Goal: Transaction & Acquisition: Book appointment/travel/reservation

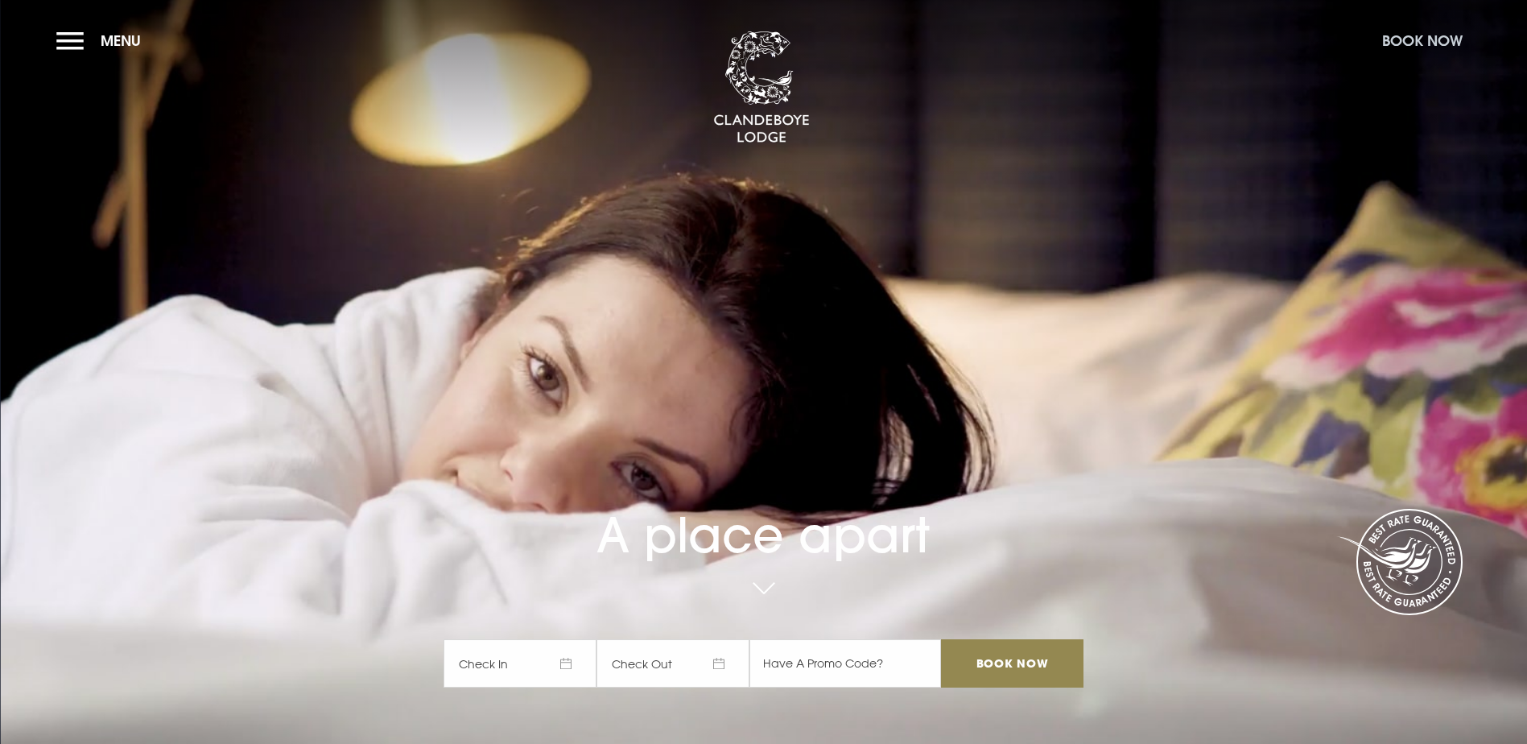
click at [1415, 34] on button "Book Now" at bounding box center [1422, 40] width 97 height 35
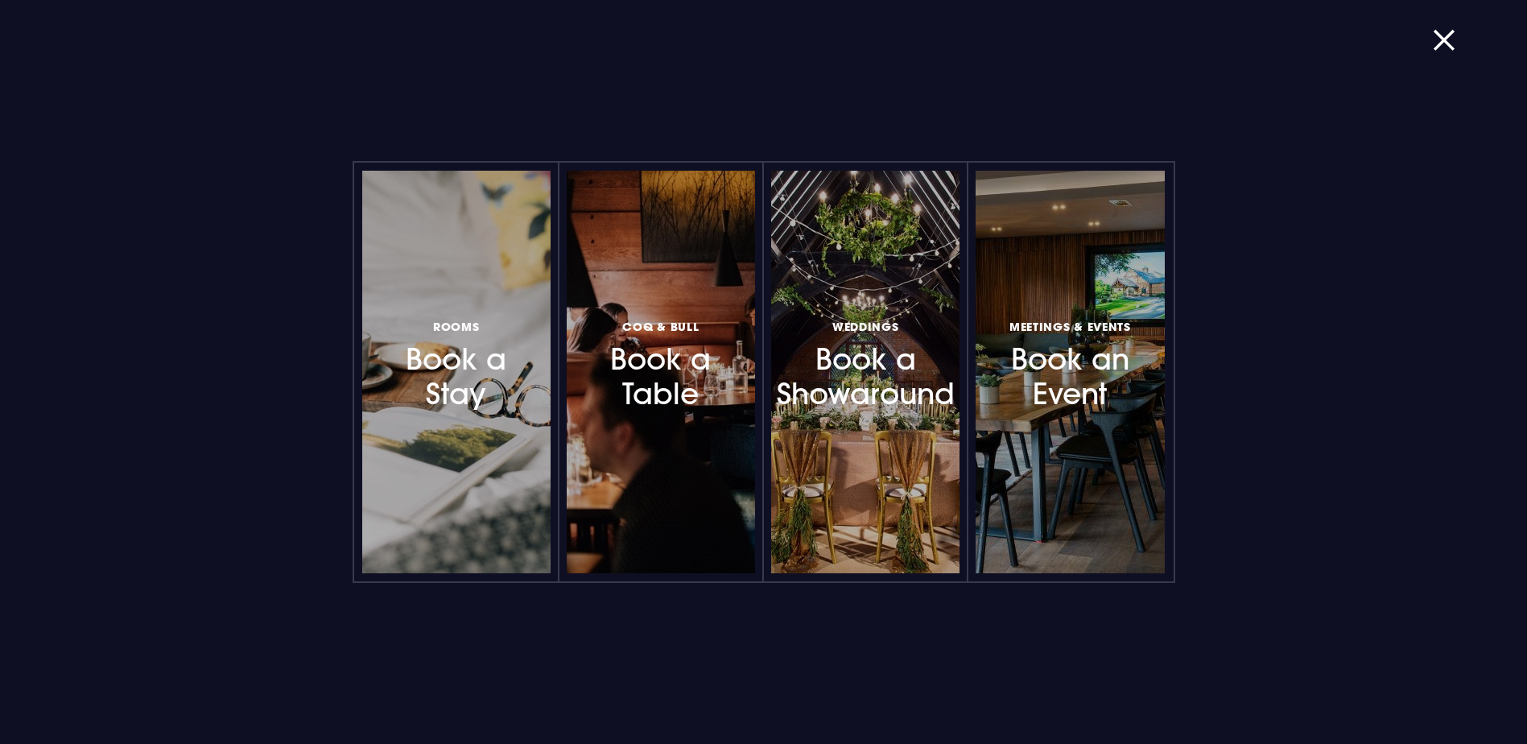
click at [474, 394] on h3 "Rooms Book a Stay" at bounding box center [456, 363] width 140 height 96
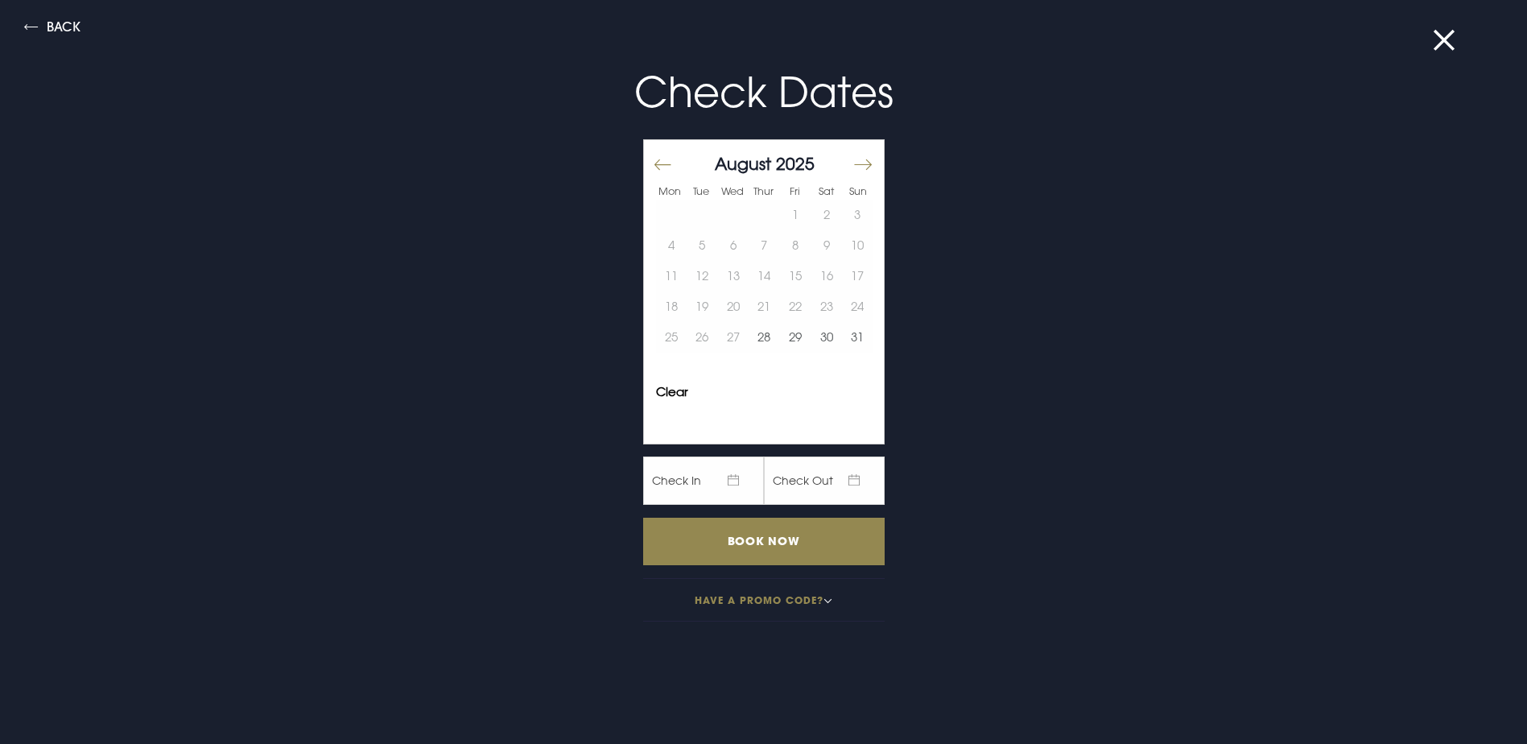
click at [858, 163] on button "Move forward to switch to the next month." at bounding box center [861, 164] width 19 height 34
click at [700, 243] on button "9" at bounding box center [701, 245] width 31 height 31
click at [729, 246] on button "10" at bounding box center [733, 245] width 31 height 31
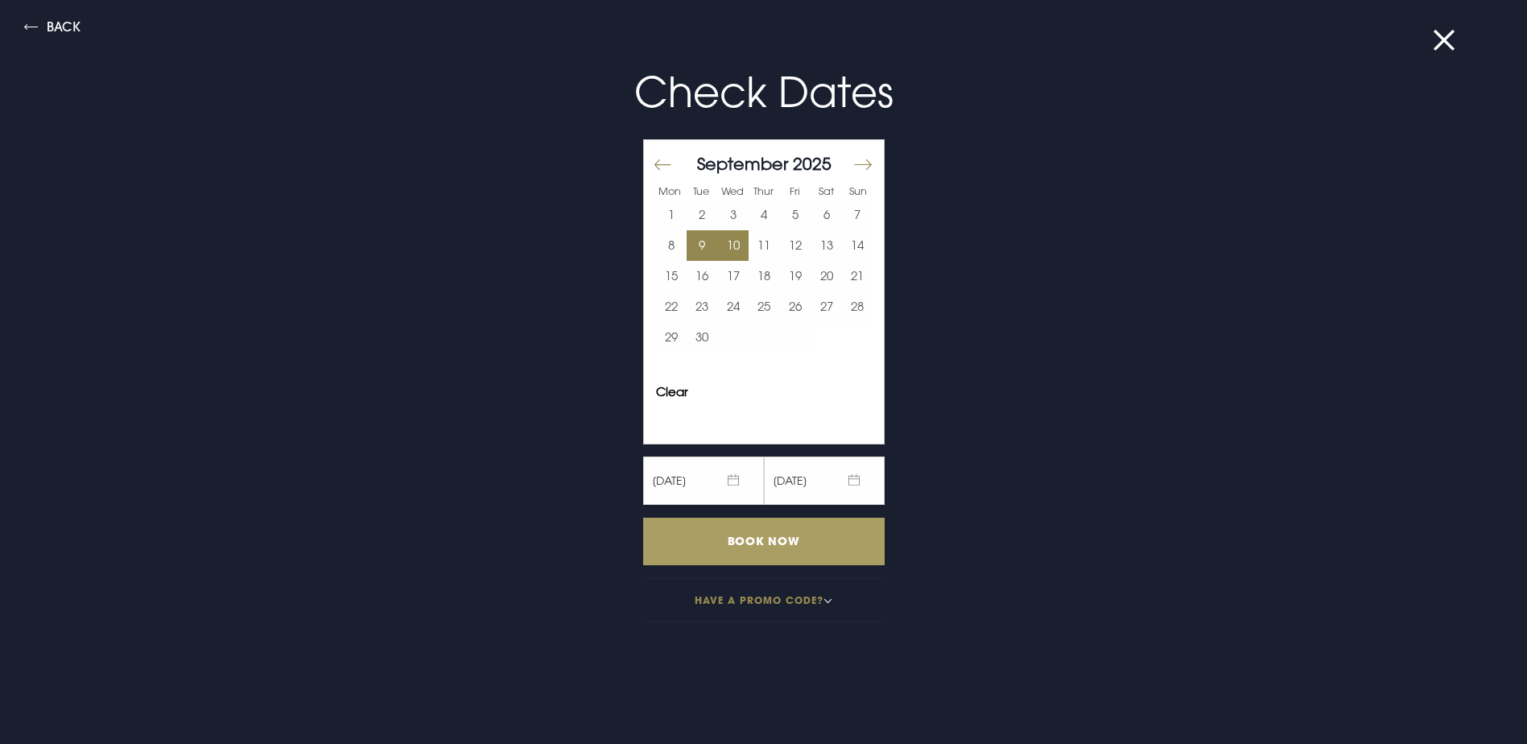
click at [785, 539] on input "Book Now" at bounding box center [763, 540] width 241 height 47
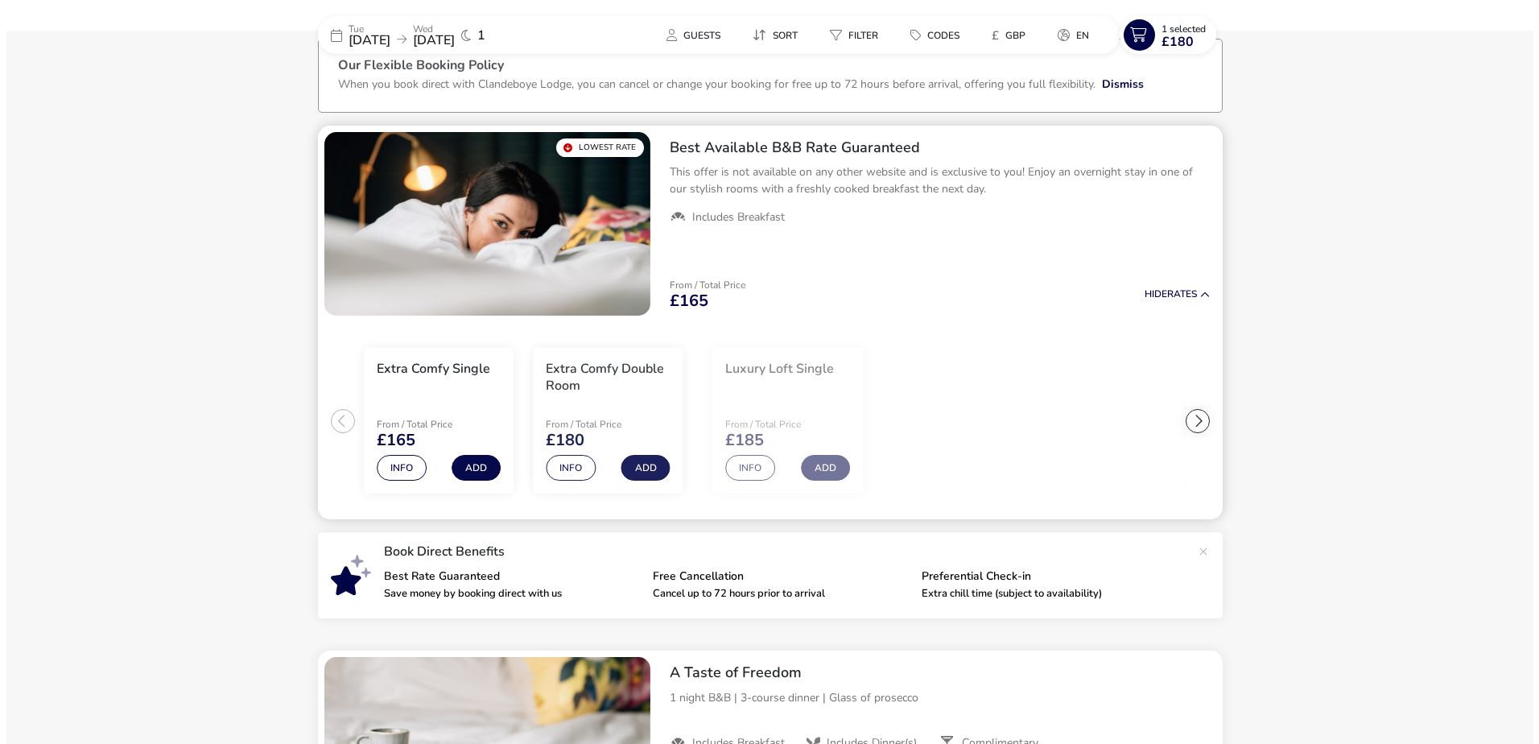
scroll to position [109, 0]
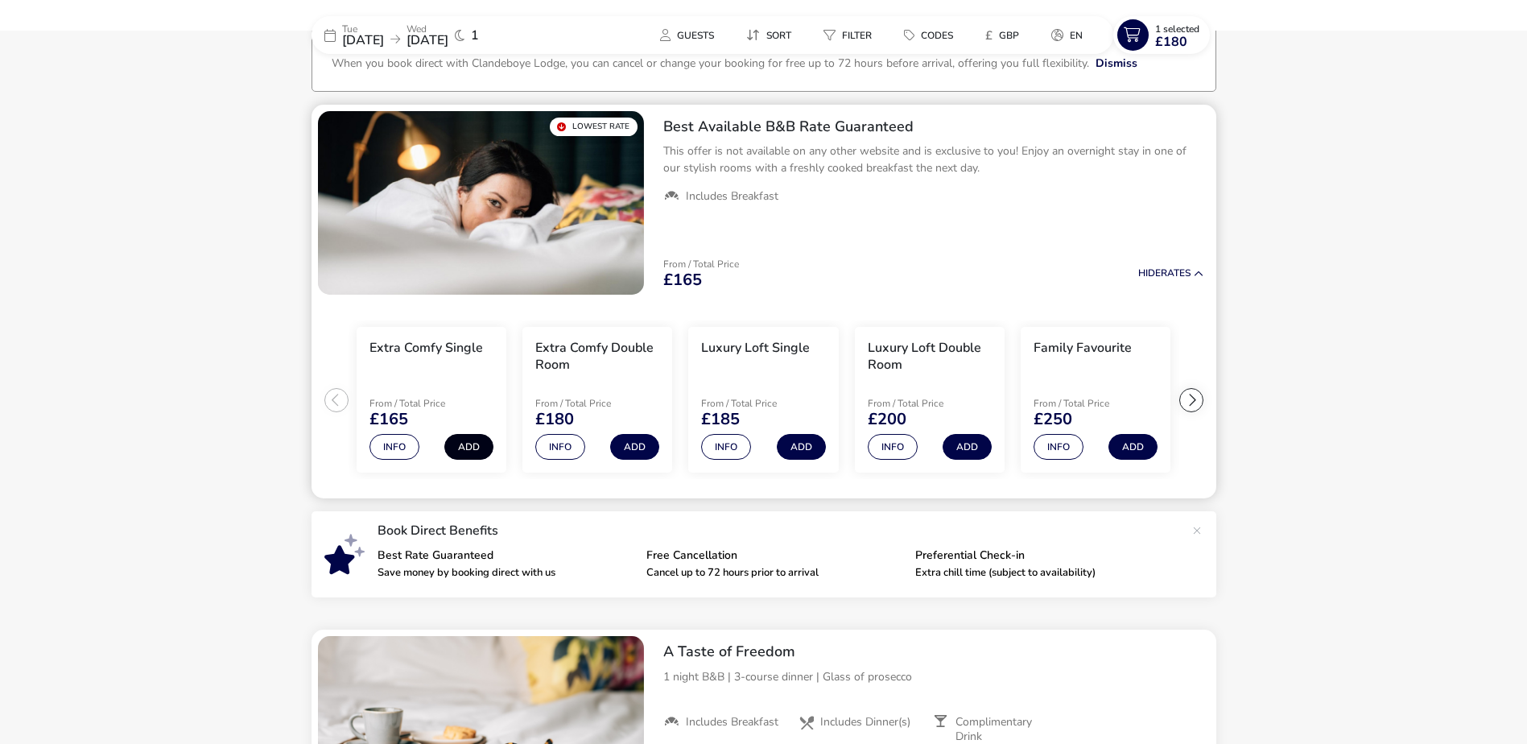
click at [480, 447] on button "Add" at bounding box center [468, 447] width 49 height 26
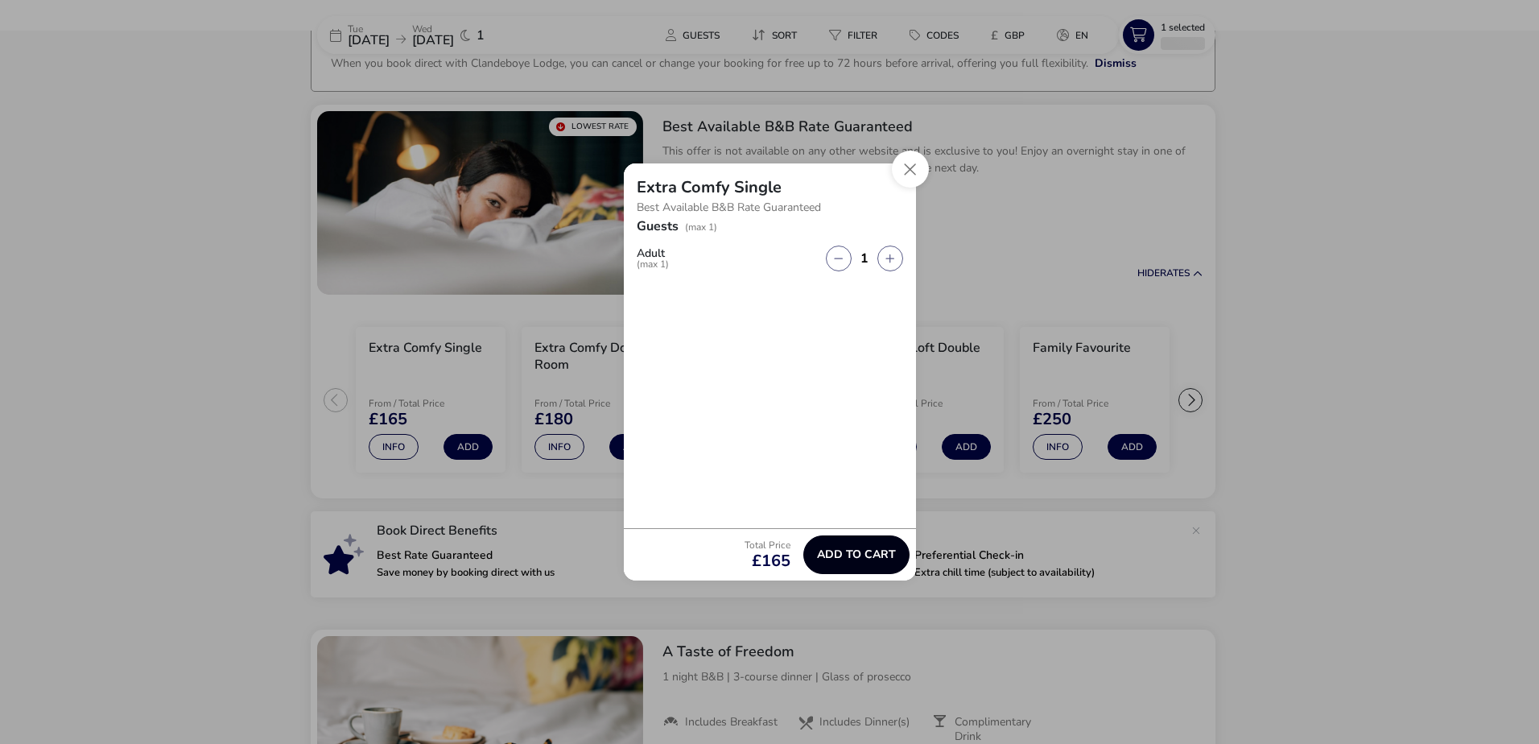
click at [871, 549] on span "Add to cart" at bounding box center [856, 554] width 79 height 12
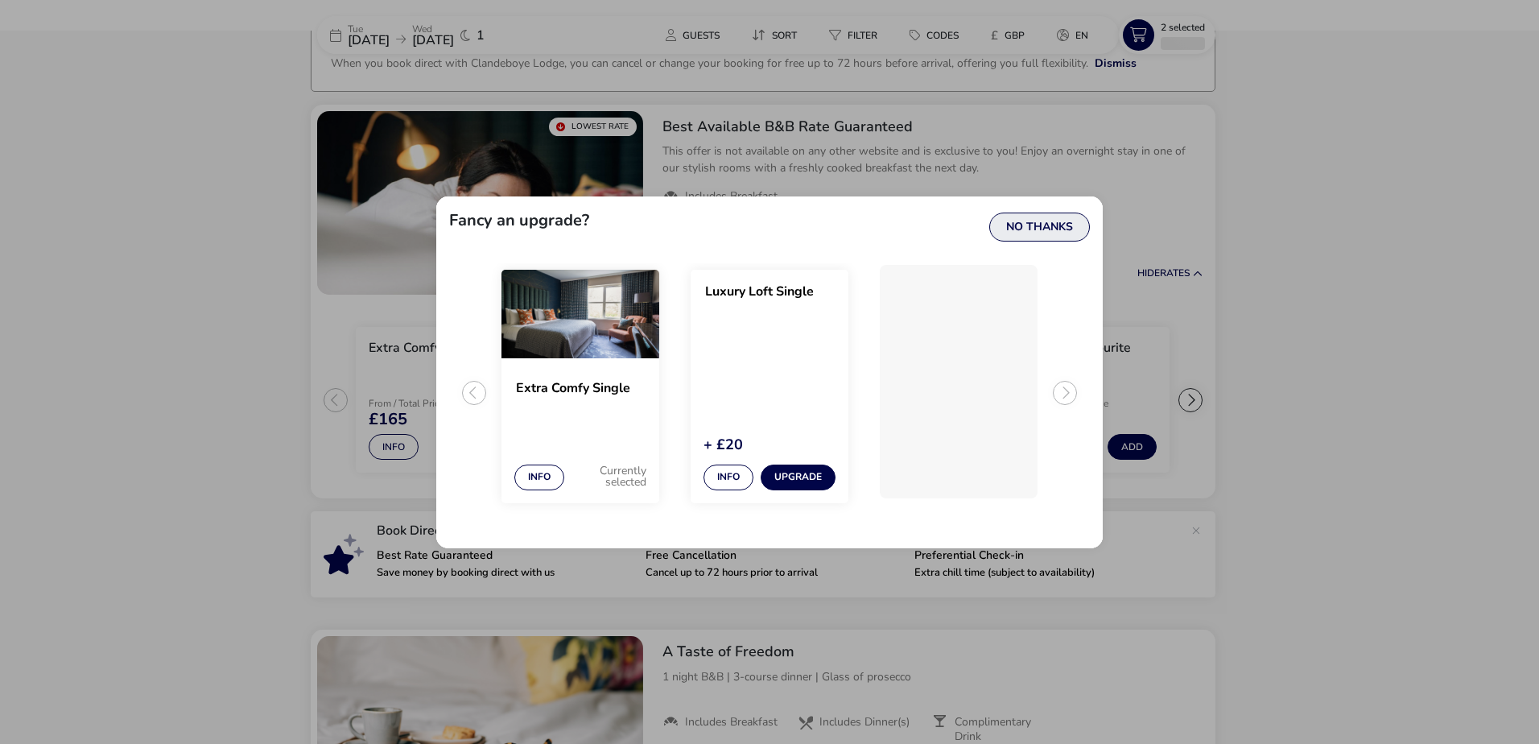
click at [1047, 229] on button "No Thanks" at bounding box center [1039, 226] width 101 height 29
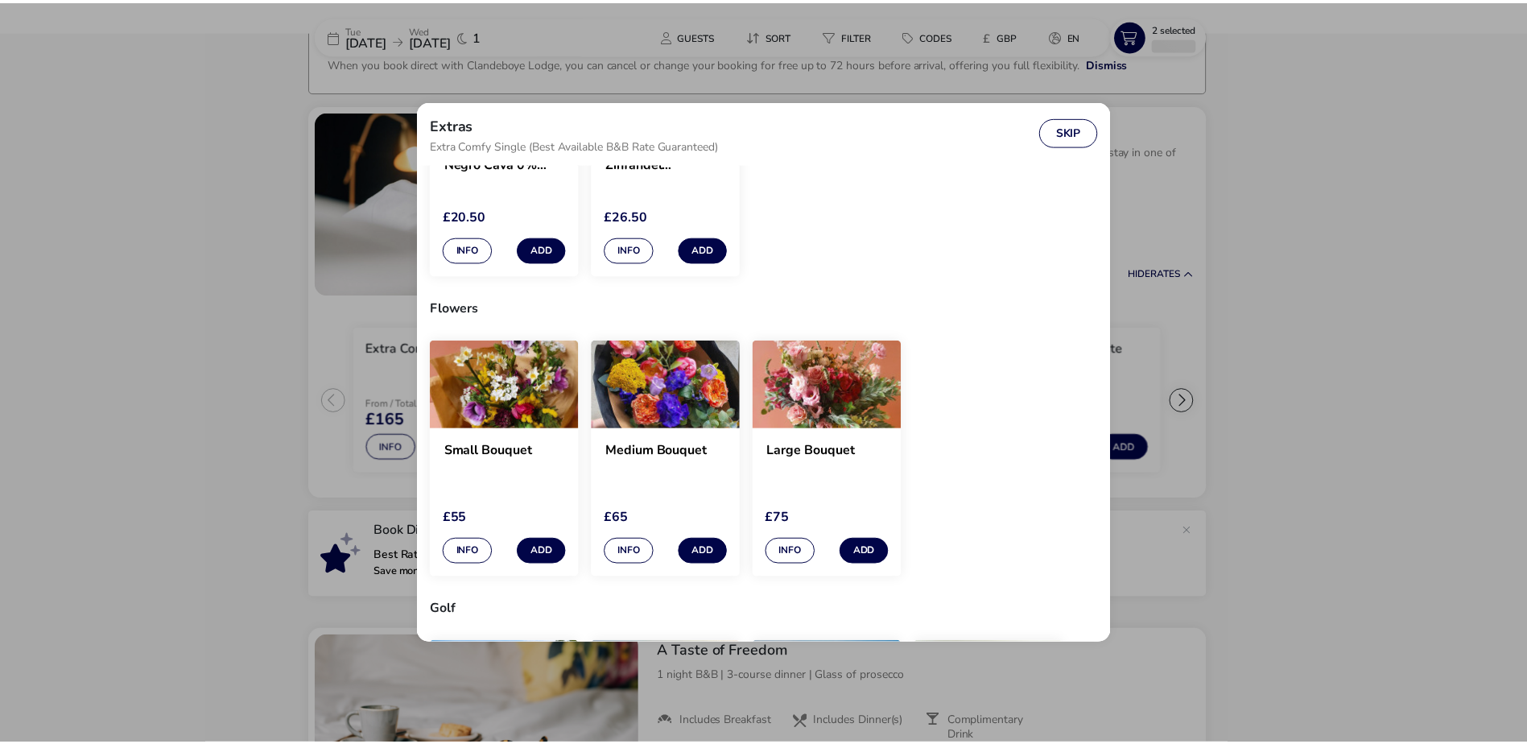
scroll to position [1046, 0]
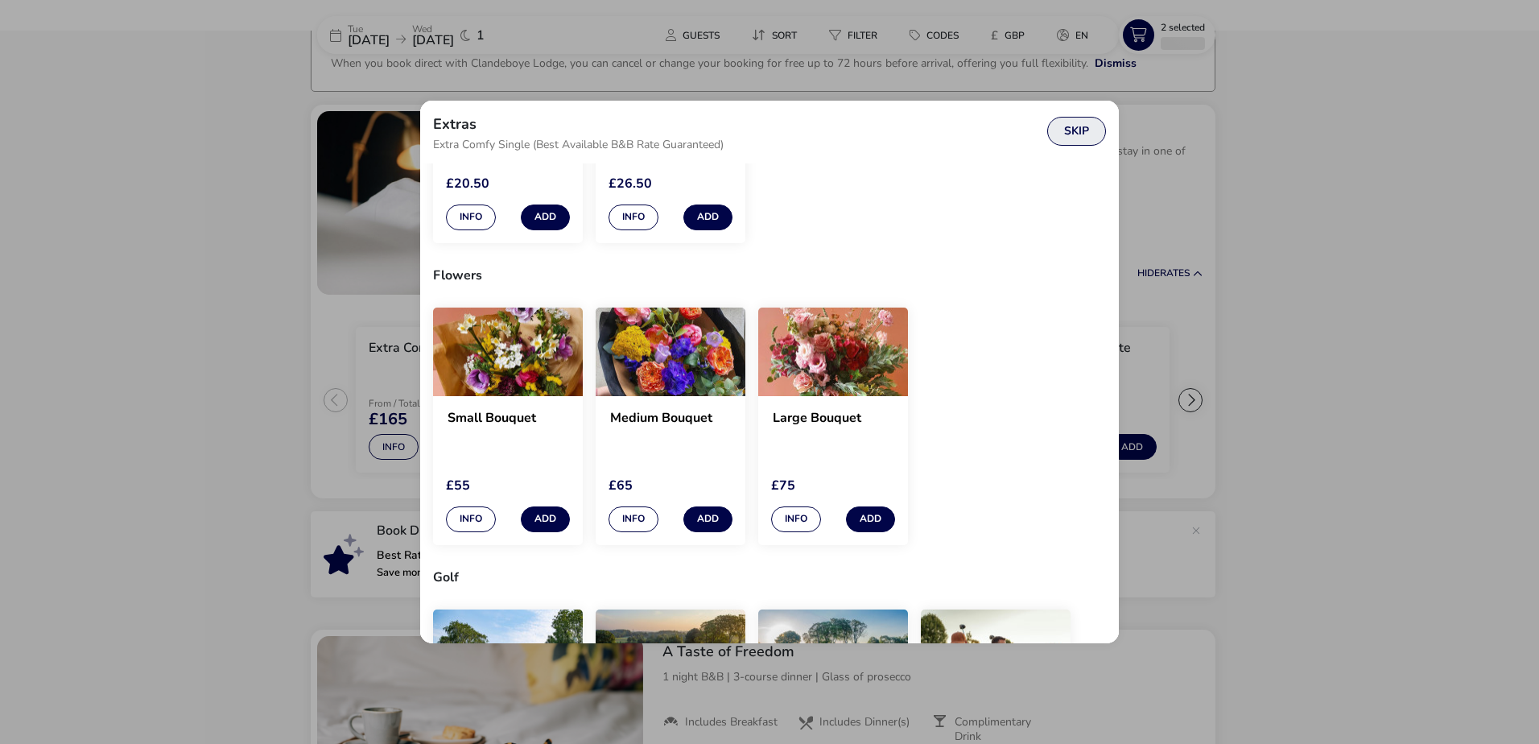
click at [1078, 128] on button "Skip" at bounding box center [1076, 131] width 59 height 29
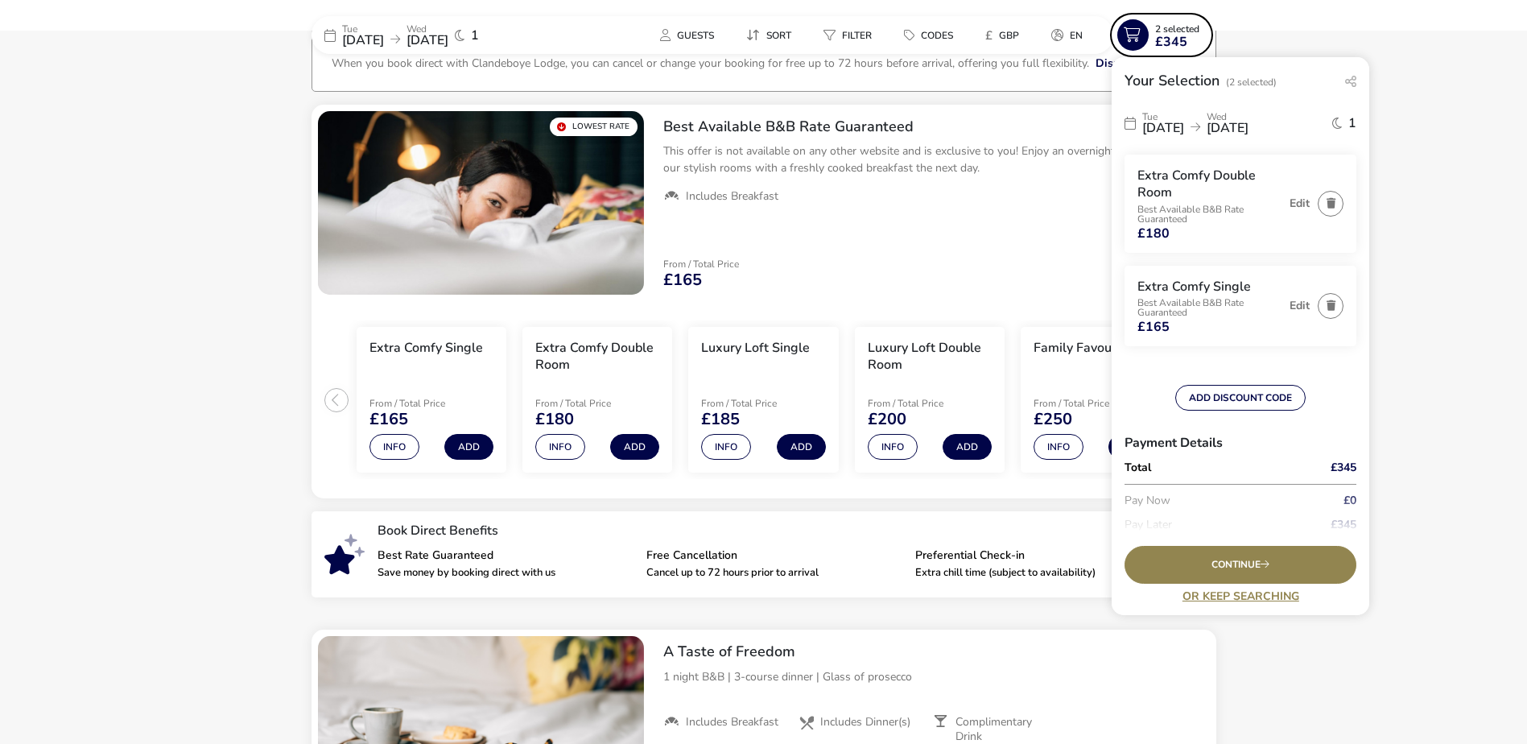
scroll to position [0, 0]
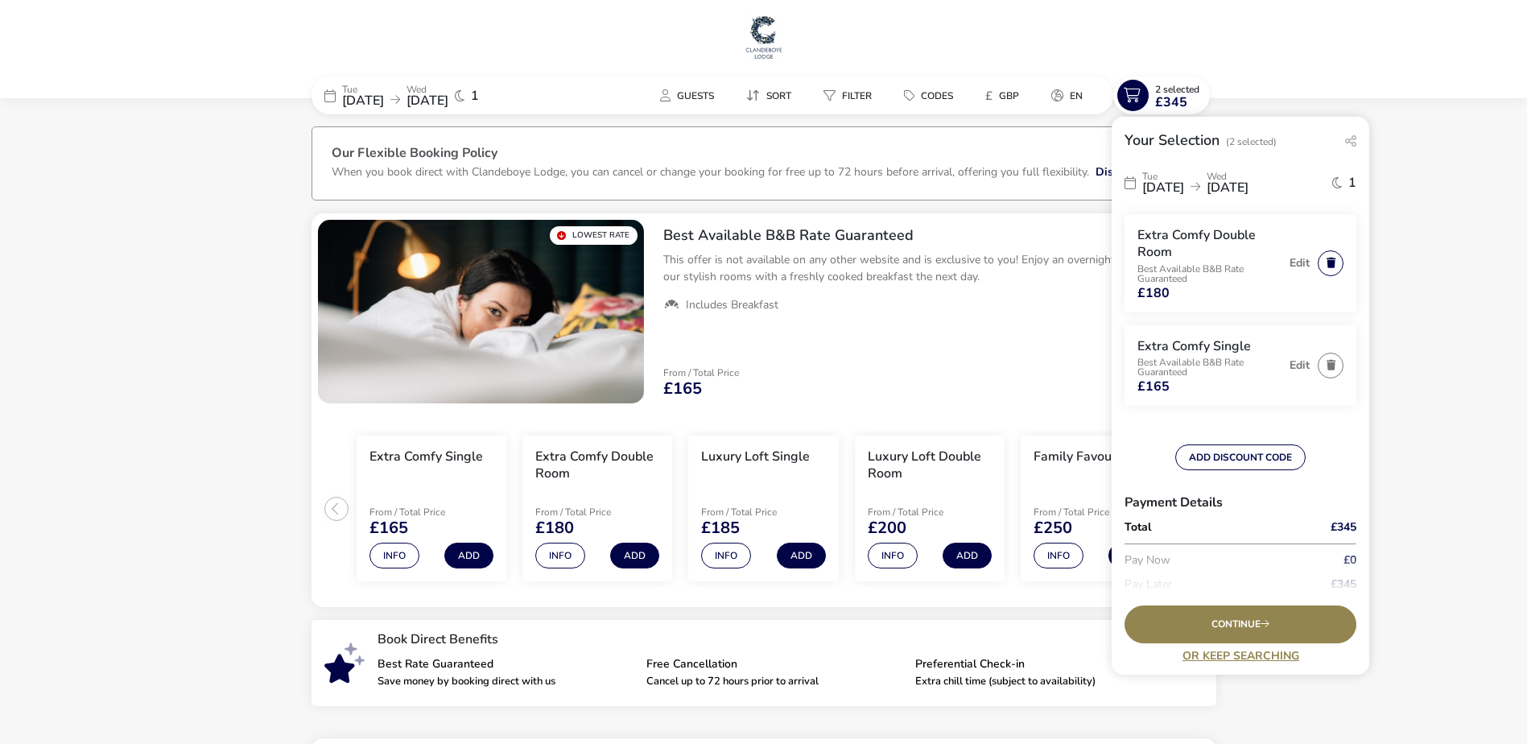
click at [1321, 262] on button "button" at bounding box center [1330, 263] width 26 height 26
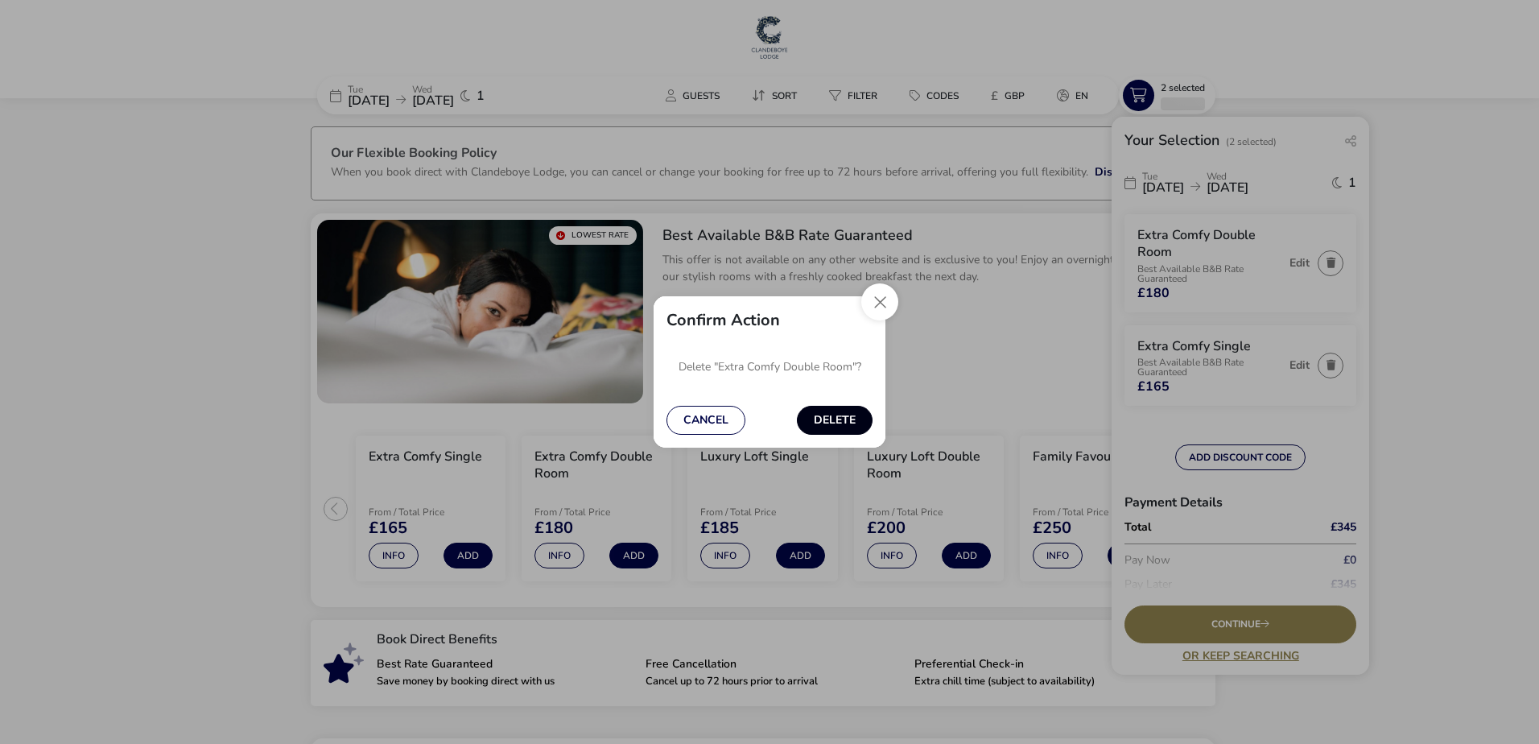
click at [850, 420] on button "Delete" at bounding box center [835, 420] width 76 height 29
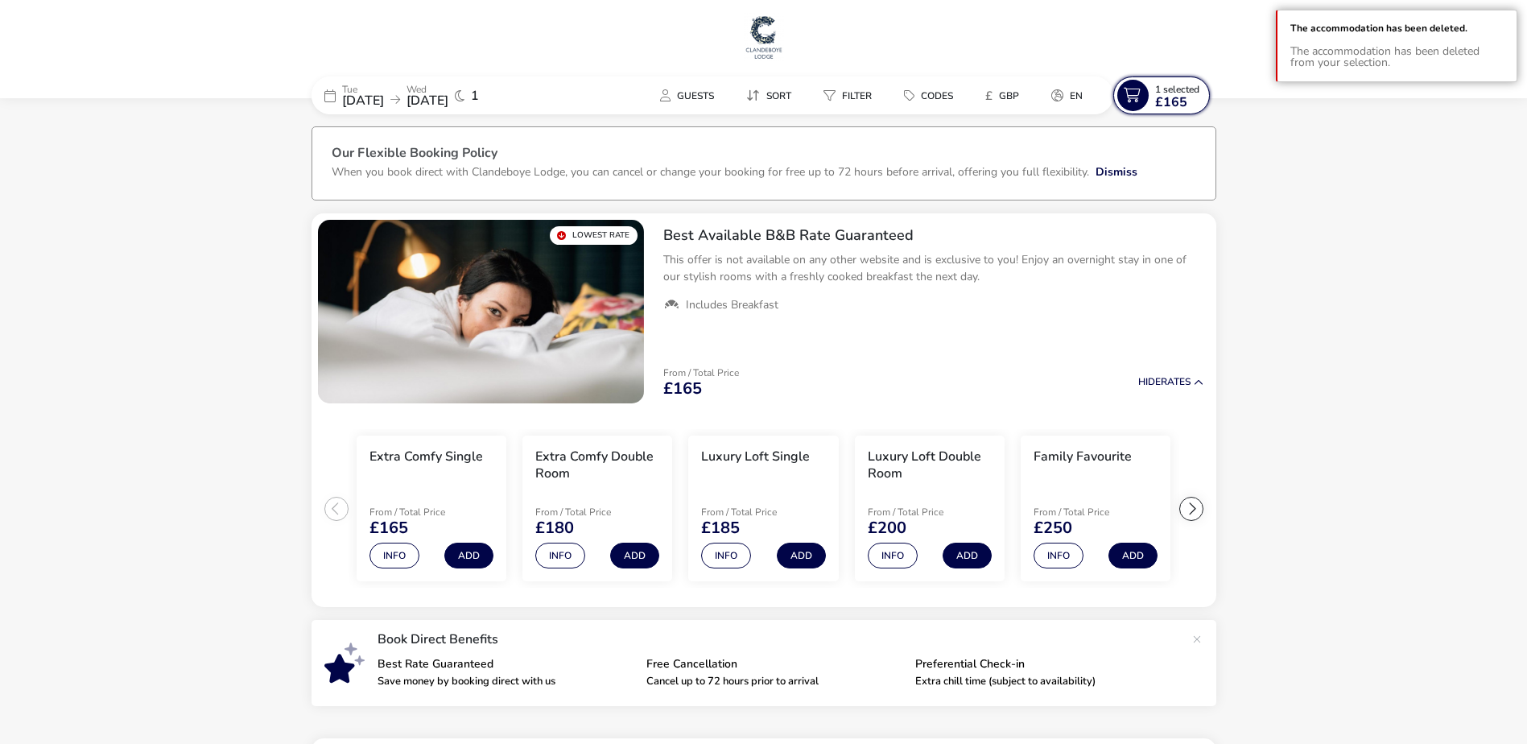
click at [1199, 93] on naf-selections-indicator "1 Selected £165" at bounding box center [1176, 96] width 57 height 26
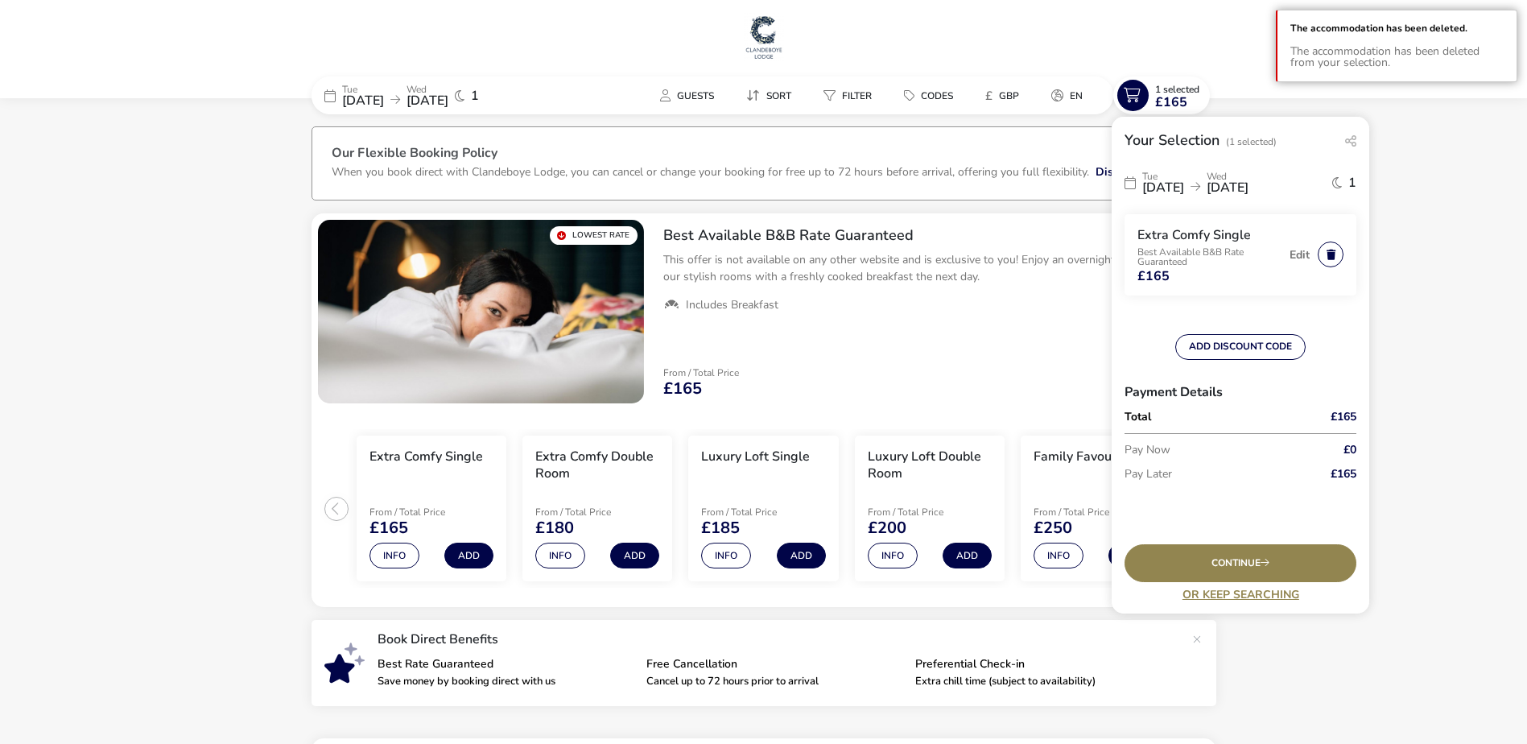
click at [1329, 259] on button "button" at bounding box center [1330, 254] width 26 height 26
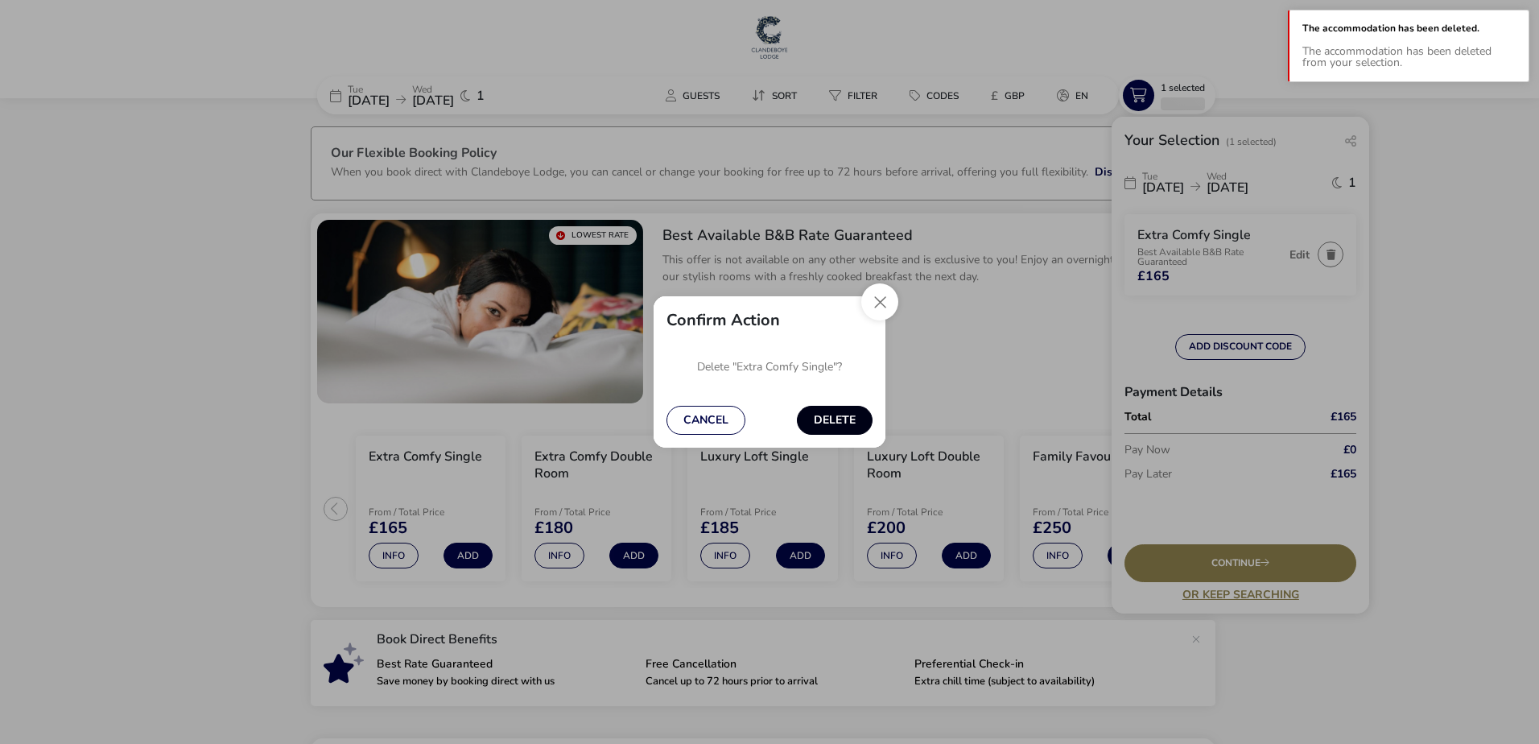
click at [838, 418] on button "Delete" at bounding box center [835, 420] width 76 height 29
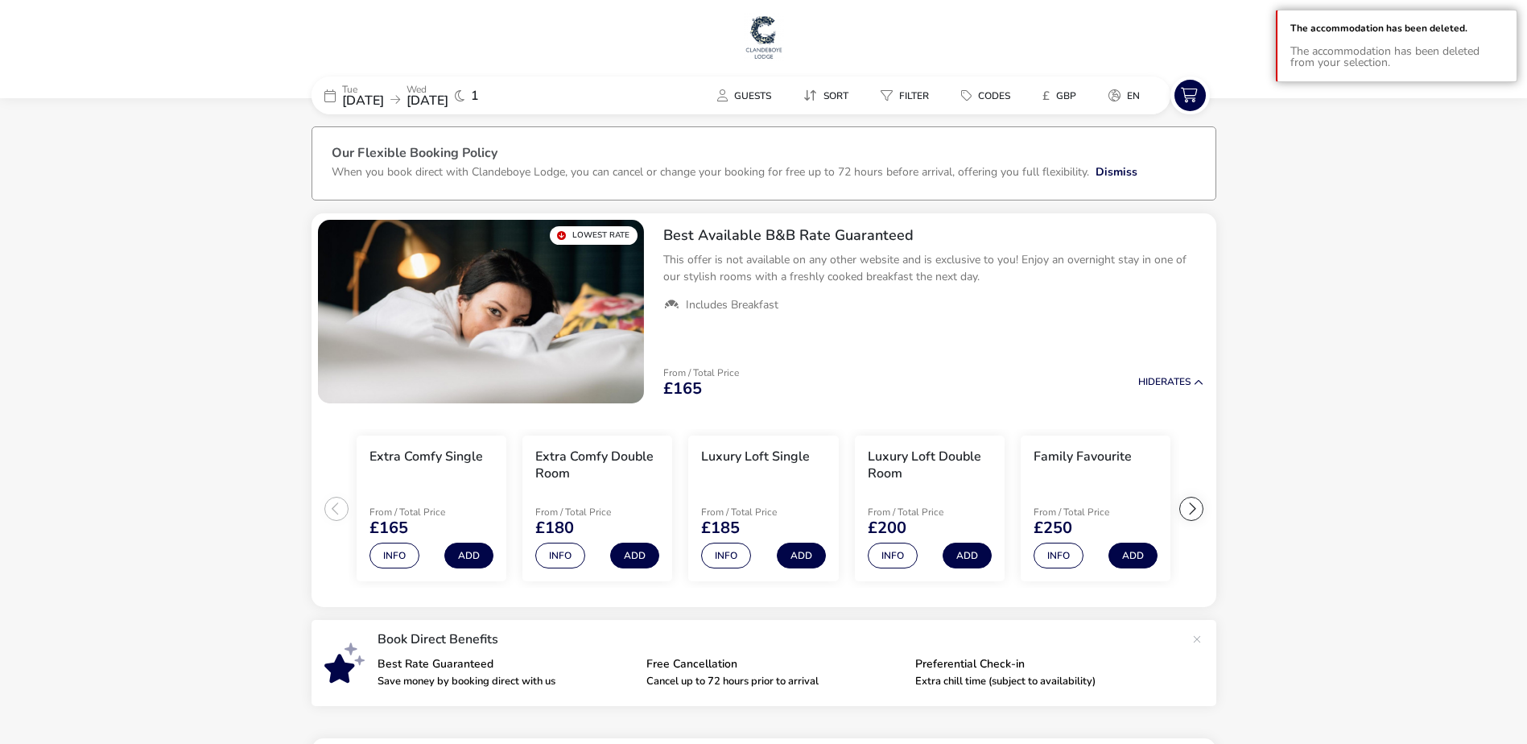
click at [744, 50] on img at bounding box center [764, 37] width 40 height 48
